Goal: Task Accomplishment & Management: Complete application form

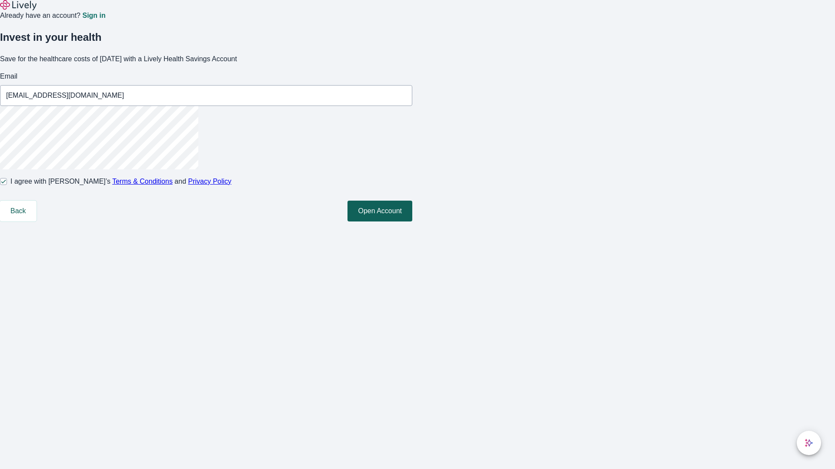
click at [412, 222] on button "Open Account" at bounding box center [379, 211] width 65 height 21
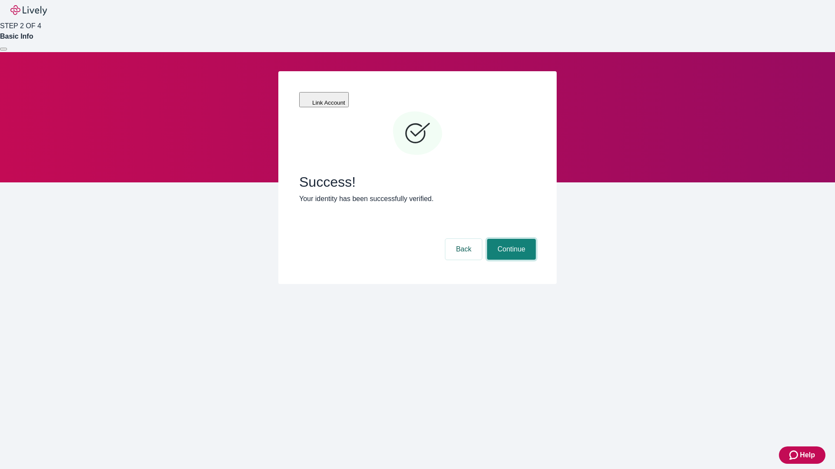
click at [510, 239] on button "Continue" at bounding box center [511, 249] width 49 height 21
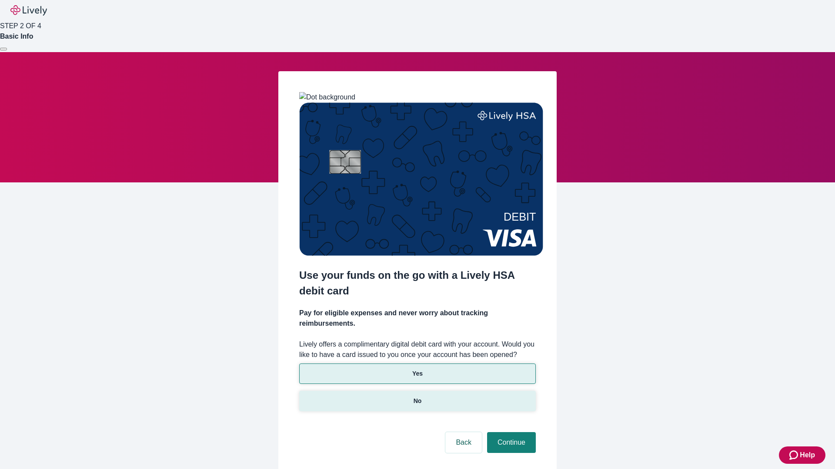
click at [417, 397] on p "No" at bounding box center [417, 401] width 8 height 9
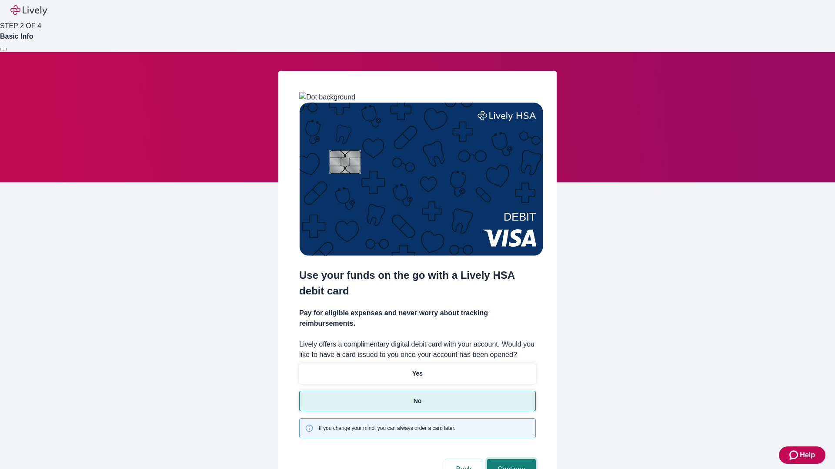
click at [510, 459] on button "Continue" at bounding box center [511, 469] width 49 height 21
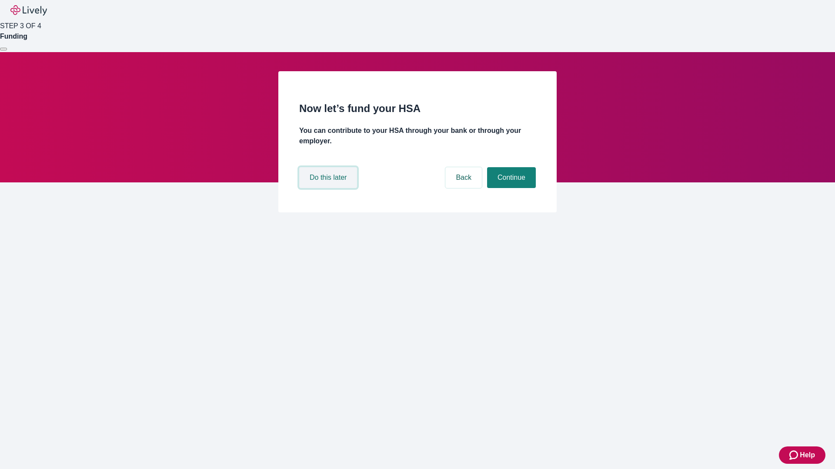
click at [329, 188] on button "Do this later" at bounding box center [328, 177] width 58 height 21
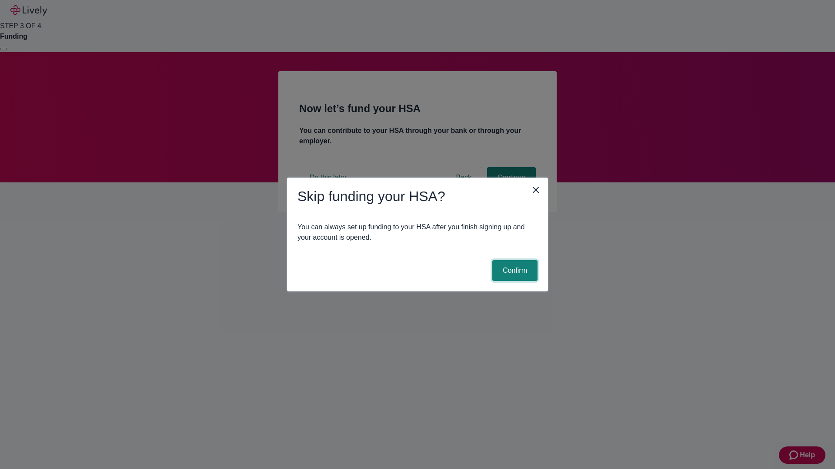
click at [513, 271] on button "Confirm" at bounding box center [514, 270] width 45 height 21
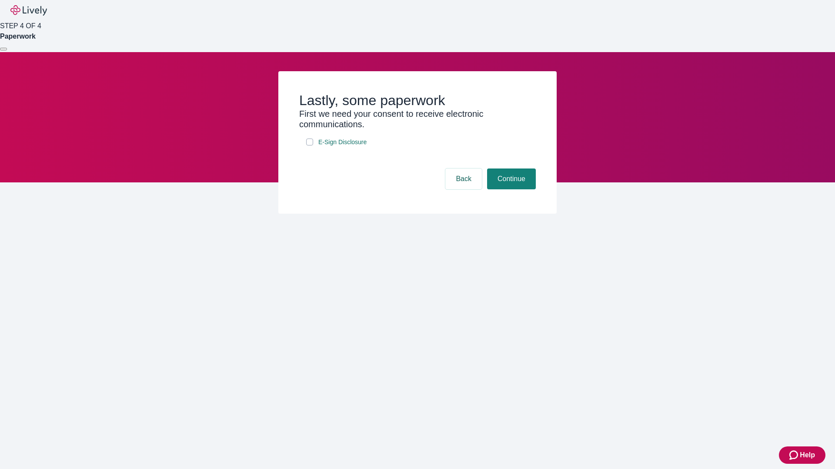
click at [309, 146] on input "E-Sign Disclosure" at bounding box center [309, 142] width 7 height 7
checkbox input "true"
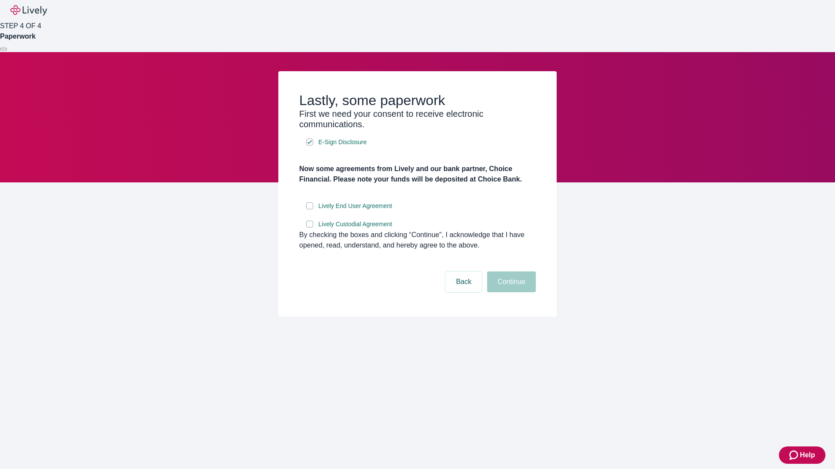
click at [309, 209] on input "Lively End User Agreement" at bounding box center [309, 206] width 7 height 7
checkbox input "true"
click at [309, 228] on input "Lively Custodial Agreement" at bounding box center [309, 224] width 7 height 7
checkbox input "true"
click at [510, 293] on button "Continue" at bounding box center [511, 282] width 49 height 21
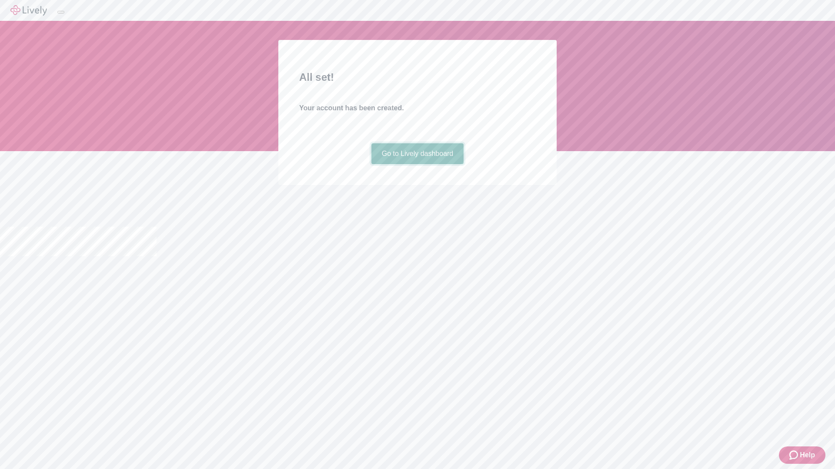
click at [417, 164] on link "Go to Lively dashboard" at bounding box center [417, 153] width 93 height 21
